Goal: Task Accomplishment & Management: Manage account settings

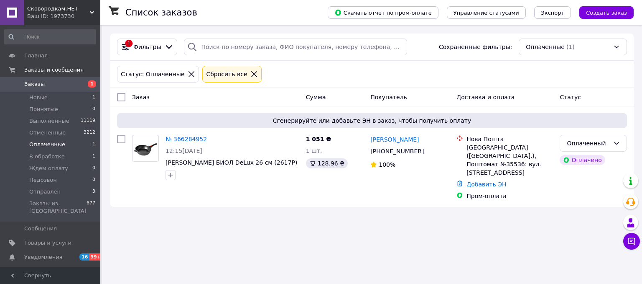
scroll to position [19, 0]
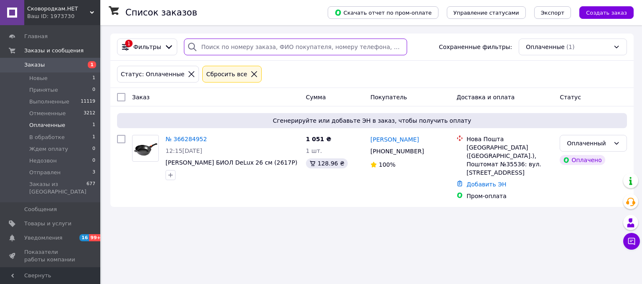
click at [230, 42] on input "search" at bounding box center [295, 46] width 223 height 17
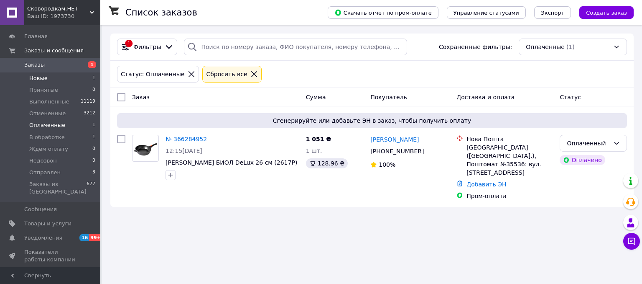
click at [36, 78] on span "Новые" at bounding box center [38, 78] width 18 height 8
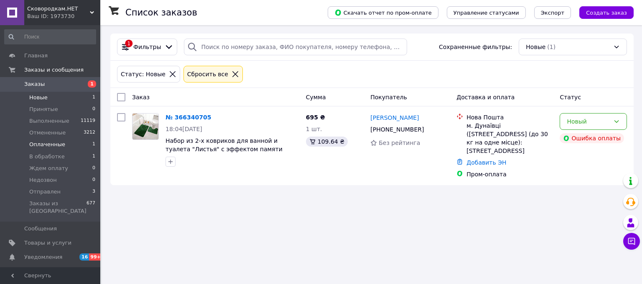
click at [61, 143] on li "Оплаченные 1" at bounding box center [50, 144] width 100 height 12
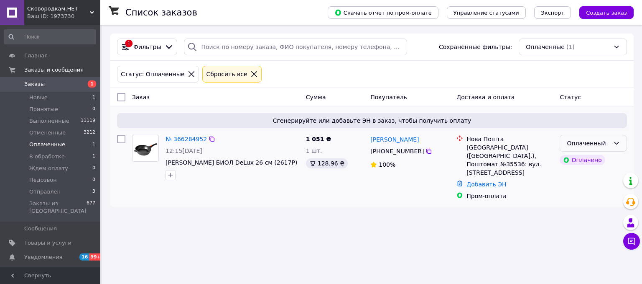
click at [616, 141] on icon at bounding box center [617, 143] width 7 height 7
click at [586, 209] on li "В обработке" at bounding box center [593, 206] width 66 height 15
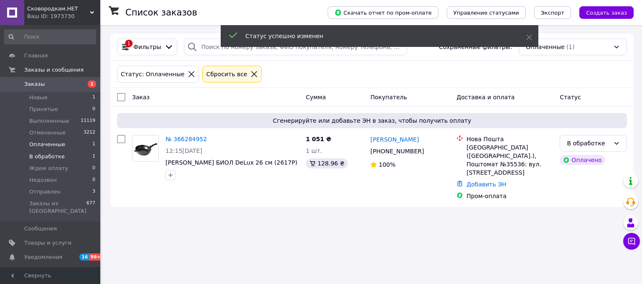
click at [51, 160] on li "В обработке 1" at bounding box center [50, 157] width 100 height 12
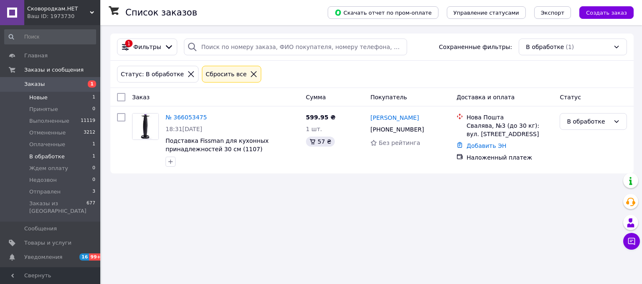
click at [56, 96] on li "Новые 1" at bounding box center [50, 98] width 100 height 12
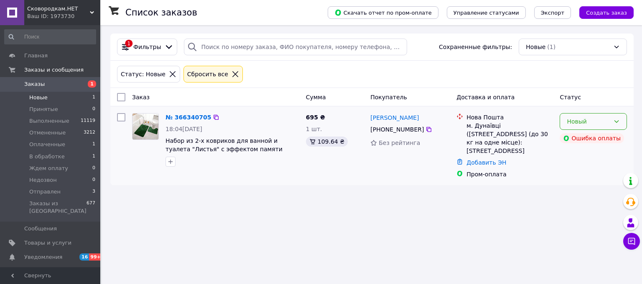
click at [620, 124] on icon at bounding box center [617, 121] width 7 height 7
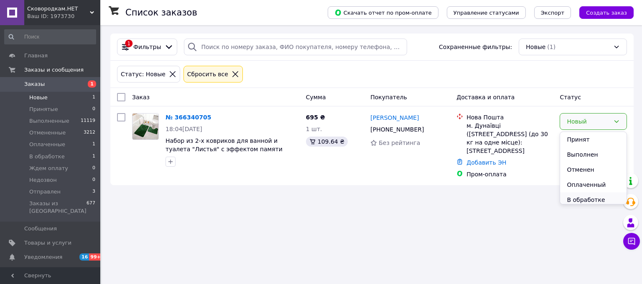
click at [595, 196] on li "В обработке" at bounding box center [593, 199] width 66 height 15
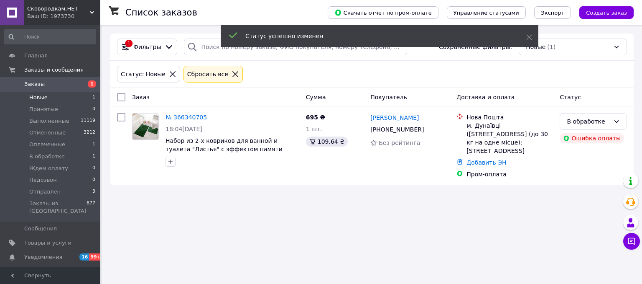
click at [183, 120] on link "№ 366340705" at bounding box center [186, 117] width 41 height 7
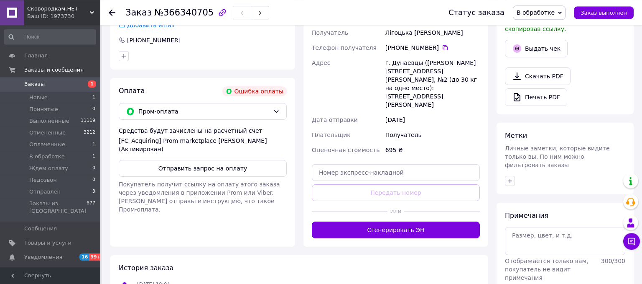
scroll to position [306, 0]
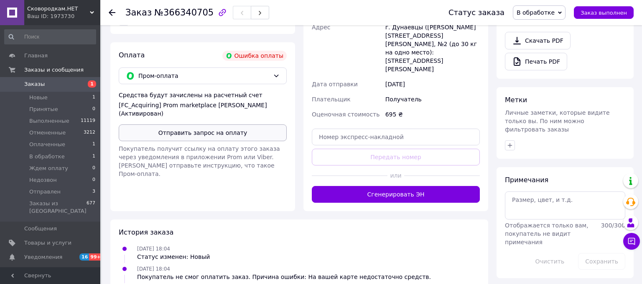
click at [217, 124] on button "Отправить запрос на оплату" at bounding box center [203, 132] width 168 height 17
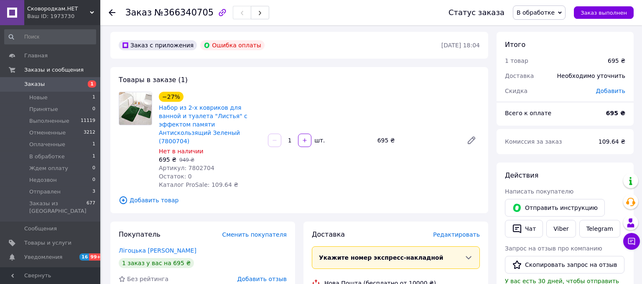
scroll to position [0, 0]
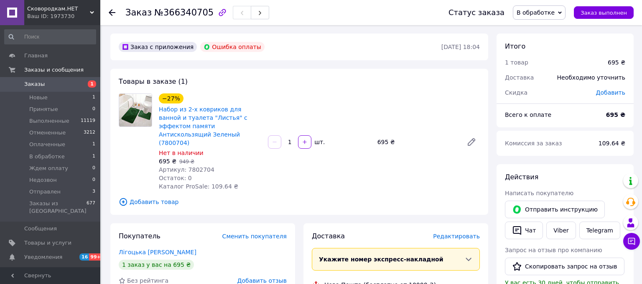
click at [546, 15] on span "В обработке" at bounding box center [536, 12] width 38 height 7
click at [550, 80] on li "Ждем оплату" at bounding box center [540, 79] width 52 height 13
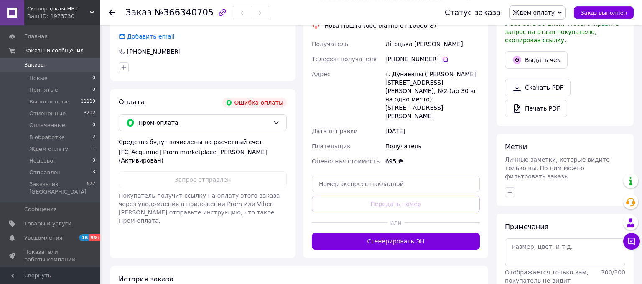
scroll to position [149, 0]
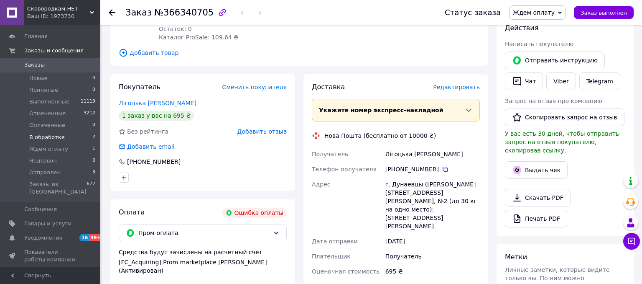
click at [45, 136] on span "В обработке" at bounding box center [47, 137] width 36 height 8
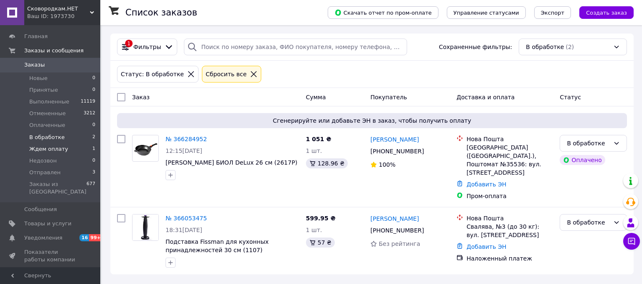
click at [48, 146] on span "Ждем оплату" at bounding box center [48, 149] width 39 height 8
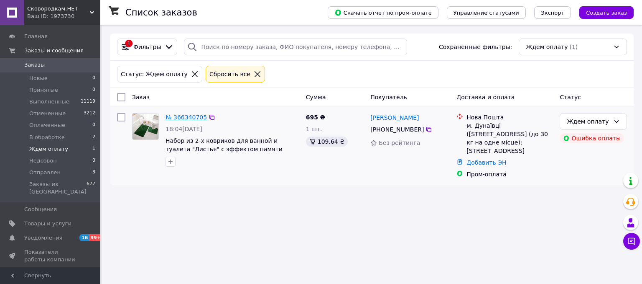
click at [180, 120] on link "№ 366340705" at bounding box center [186, 117] width 41 height 7
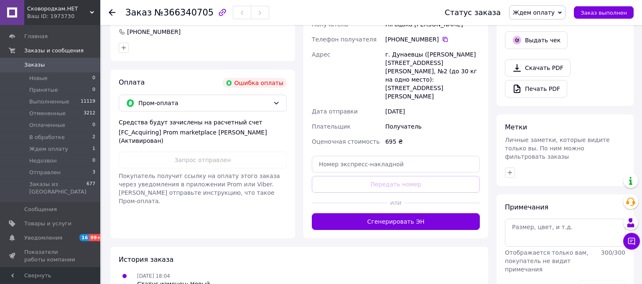
scroll to position [257, 0]
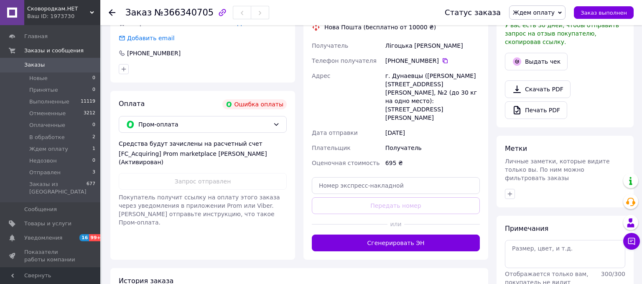
click at [435, 140] on div "Получатель" at bounding box center [433, 147] width 98 height 15
